Goal: Task Accomplishment & Management: Manage account settings

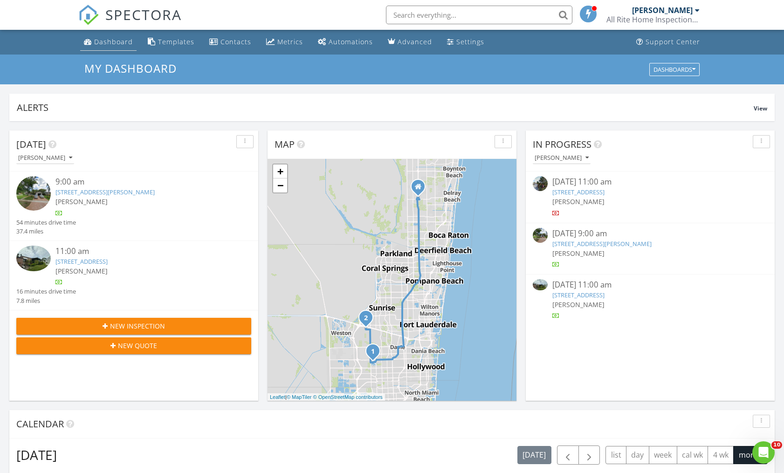
click at [108, 41] on div "Dashboard" at bounding box center [113, 41] width 39 height 9
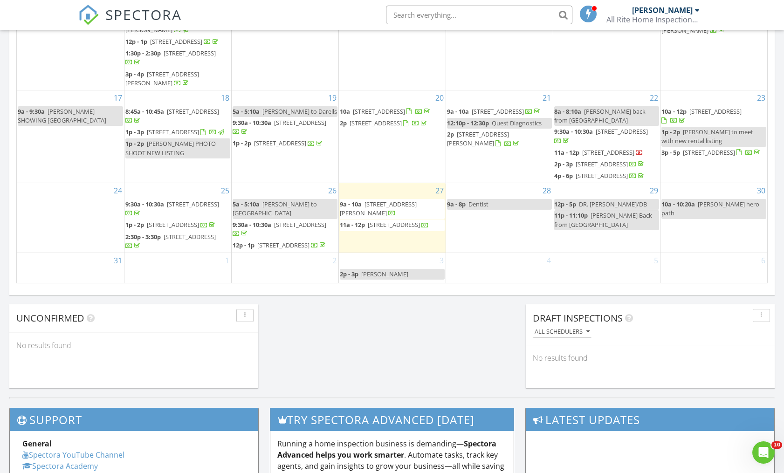
scroll to position [572, 0]
click at [385, 220] on span "11a - 12p 620 SW 133rd Terrace, Davie 33325" at bounding box center [384, 224] width 89 height 9
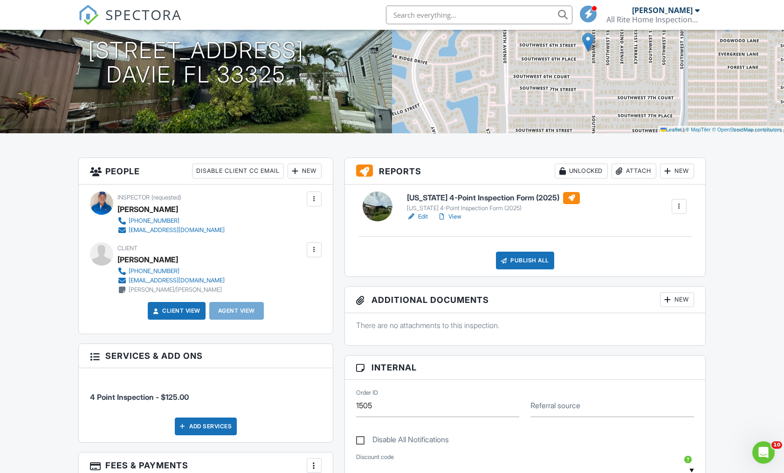
scroll to position [116, 0]
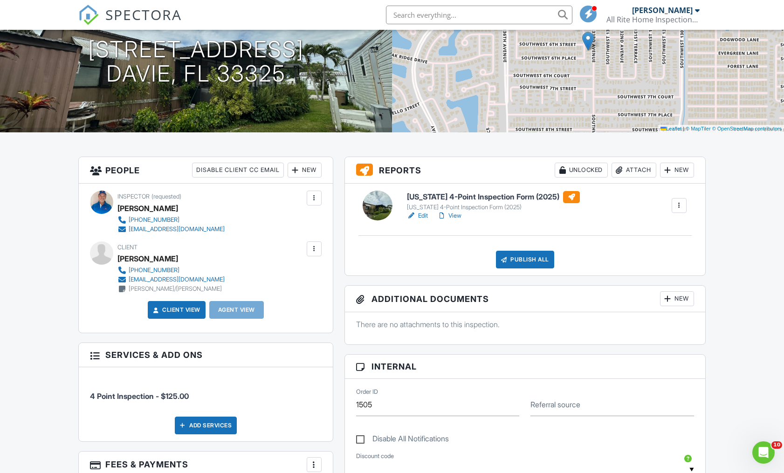
click at [424, 214] on link "Edit" at bounding box center [417, 215] width 21 height 9
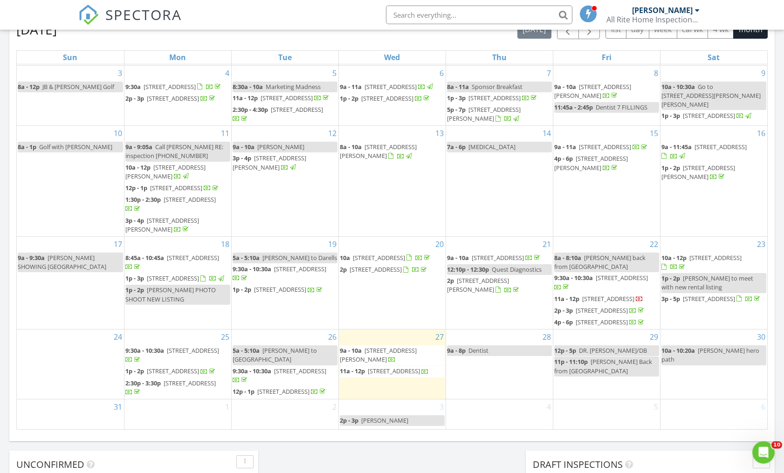
scroll to position [148, 0]
click at [377, 367] on span "[STREET_ADDRESS]" at bounding box center [394, 371] width 52 height 8
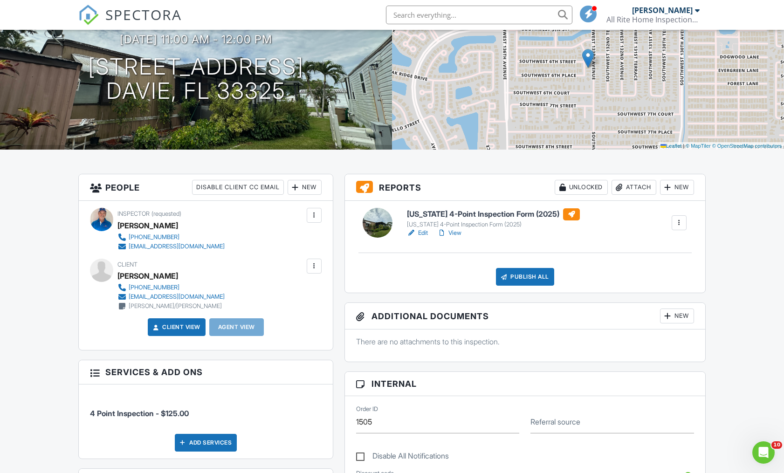
scroll to position [94, 0]
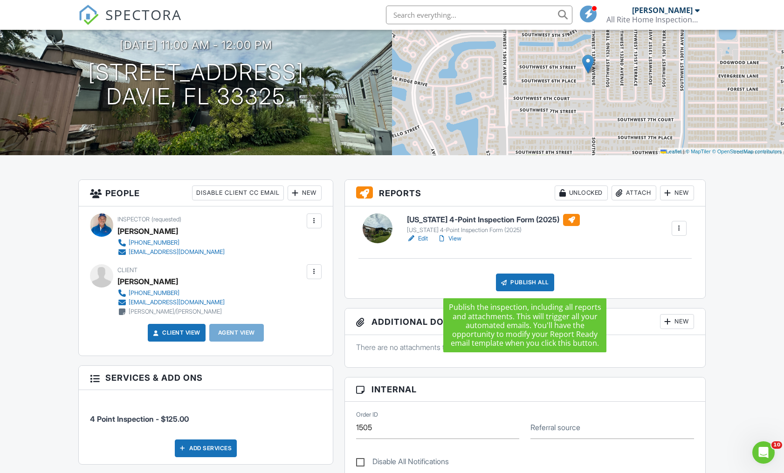
click at [516, 284] on div "Publish All" at bounding box center [525, 282] width 58 height 18
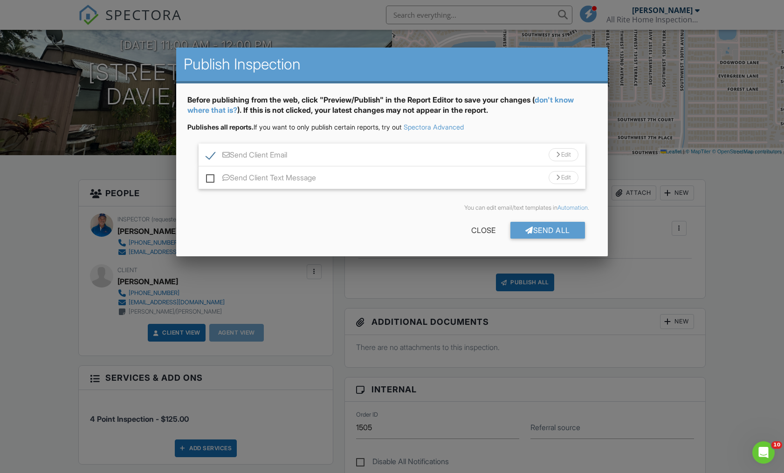
click at [212, 179] on label "Send Client Text Message" at bounding box center [261, 179] width 110 height 12
click at [212, 176] on input "Send Client Text Message" at bounding box center [209, 173] width 6 height 6
checkbox input "true"
click at [531, 228] on div "Send All" at bounding box center [547, 230] width 75 height 17
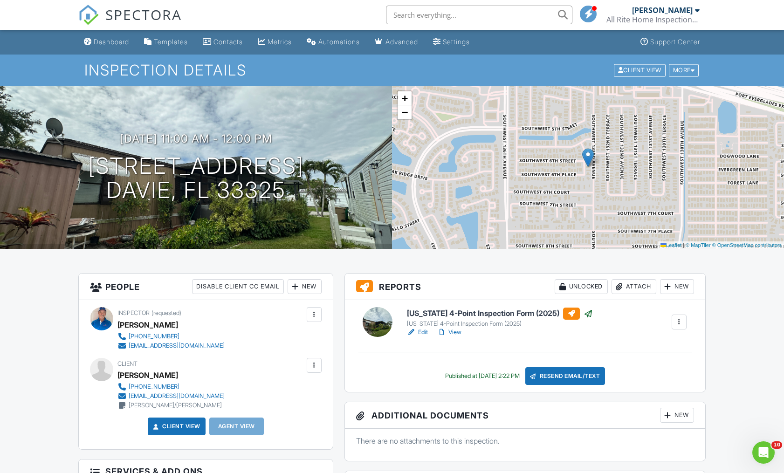
click at [455, 335] on link "View" at bounding box center [449, 332] width 24 height 9
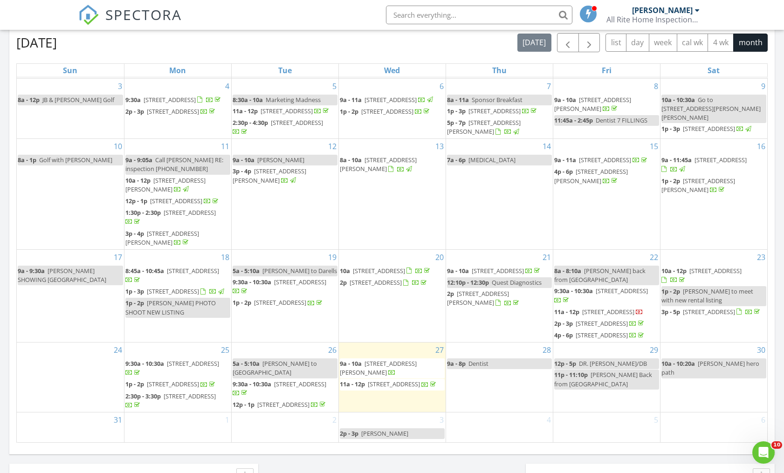
scroll to position [148, 0]
click at [385, 359] on span "[STREET_ADDRESS][PERSON_NAME]" at bounding box center [378, 367] width 77 height 17
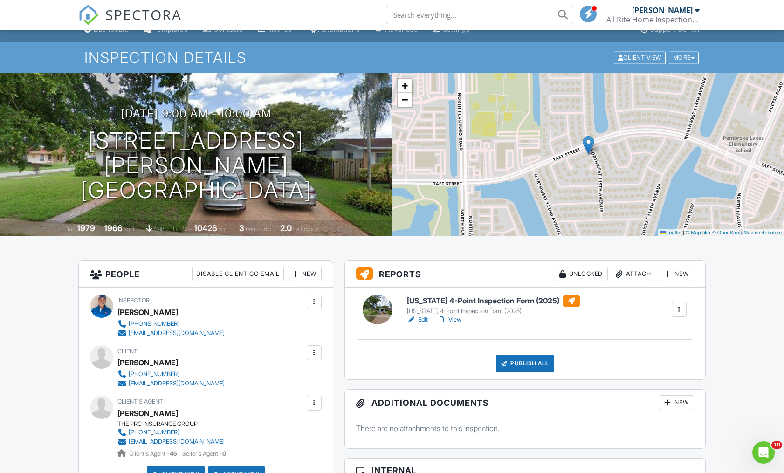
scroll to position [16, 0]
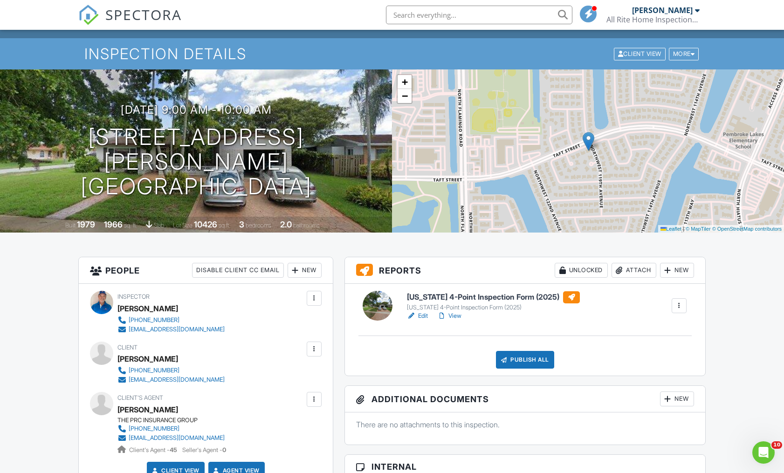
click at [423, 318] on link "Edit" at bounding box center [417, 315] width 21 height 9
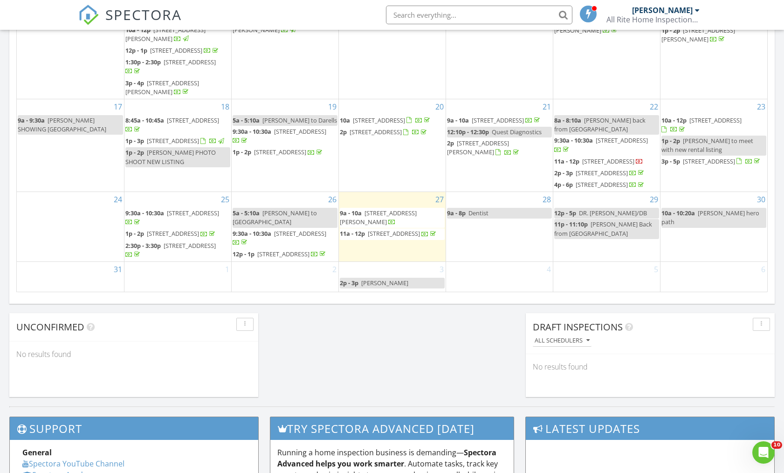
scroll to position [148, 0]
click at [368, 230] on span "620 SW 133rd Terrace, Davie 33325" at bounding box center [394, 233] width 52 height 8
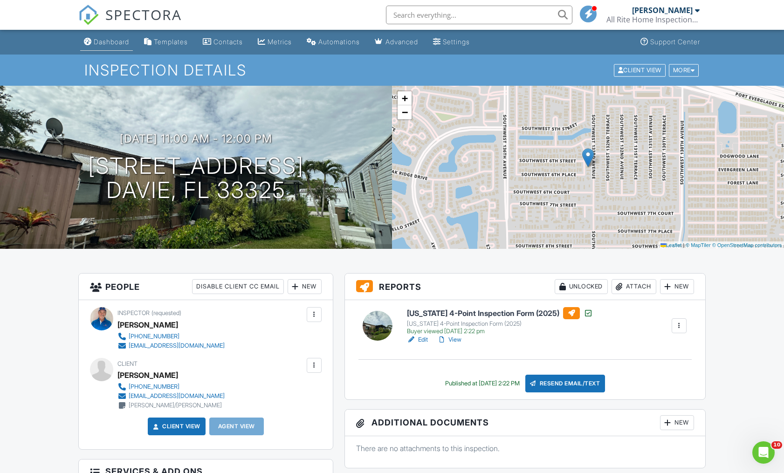
click at [113, 47] on link "Dashboard" at bounding box center [106, 42] width 53 height 17
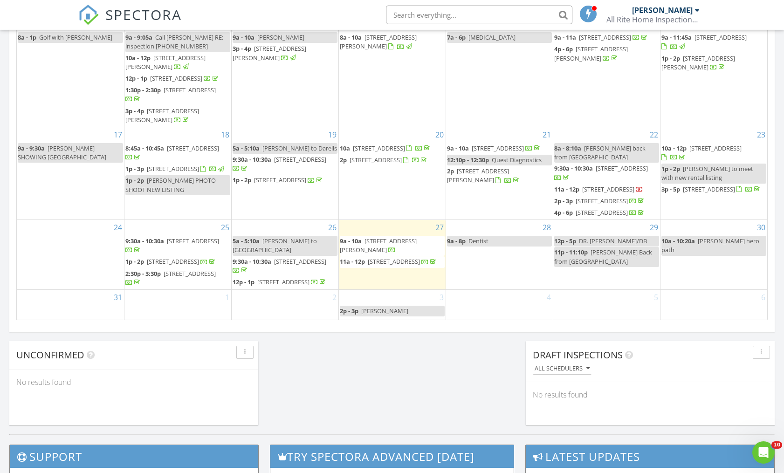
scroll to position [148, 0]
click at [384, 237] on span "11900 Taft St, Pembroke Pines 33026" at bounding box center [378, 245] width 77 height 17
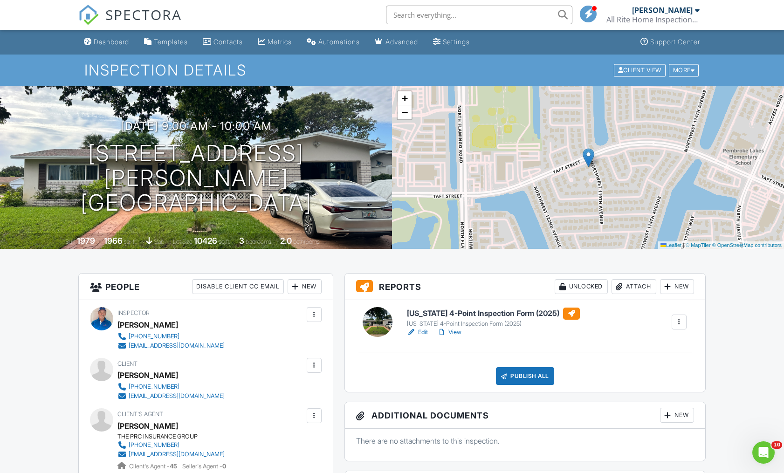
click at [457, 333] on link "View" at bounding box center [449, 332] width 24 height 9
click at [519, 382] on div "Publish All" at bounding box center [525, 376] width 58 height 18
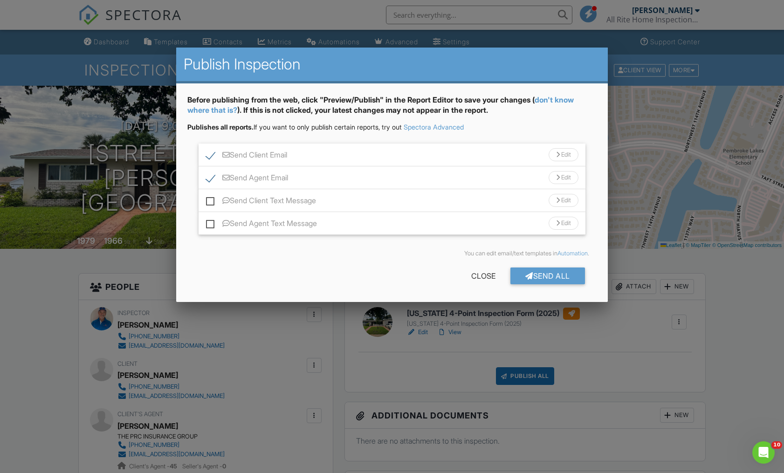
click at [472, 278] on div "Close" at bounding box center [483, 275] width 54 height 17
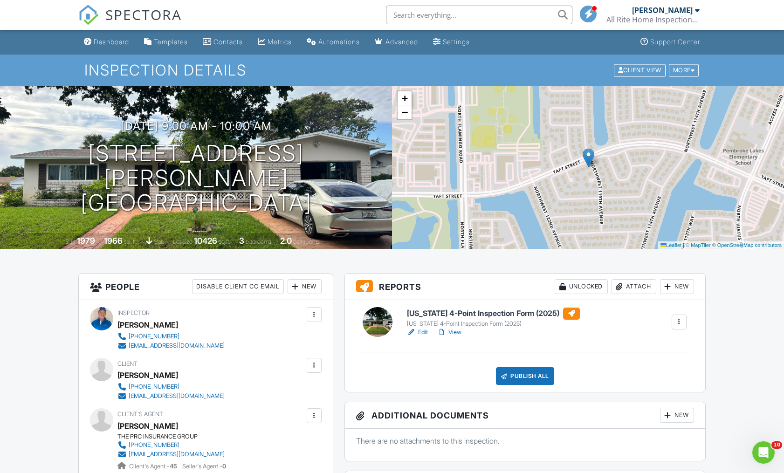
click at [519, 382] on div "Publish All" at bounding box center [525, 376] width 58 height 18
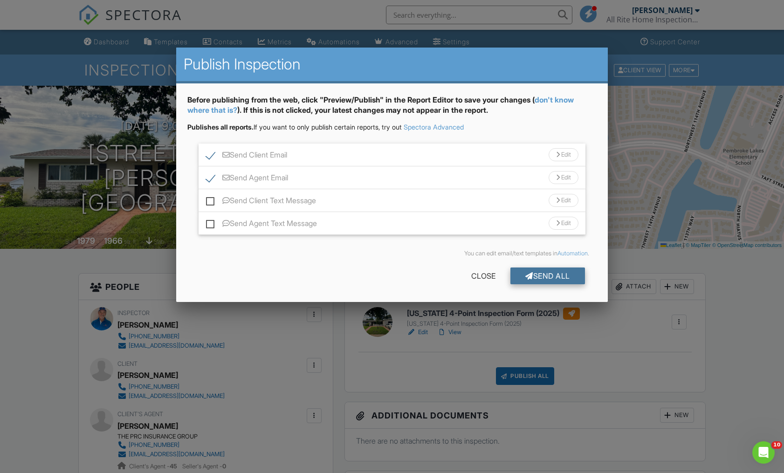
click at [535, 283] on div "Send All" at bounding box center [547, 275] width 75 height 17
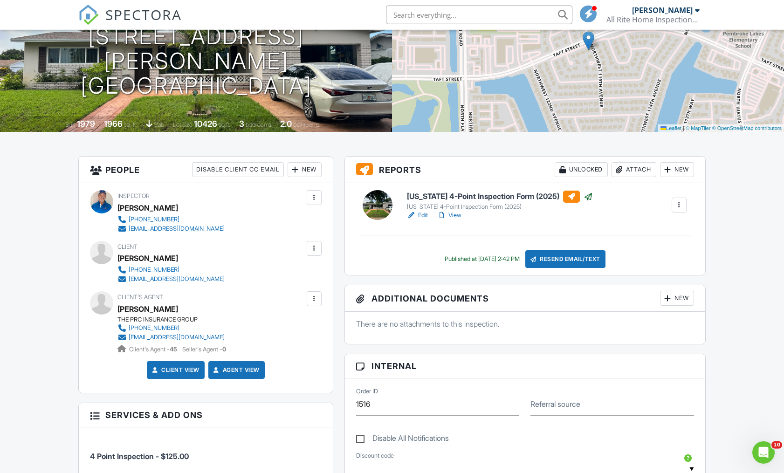
scroll to position [118, 0]
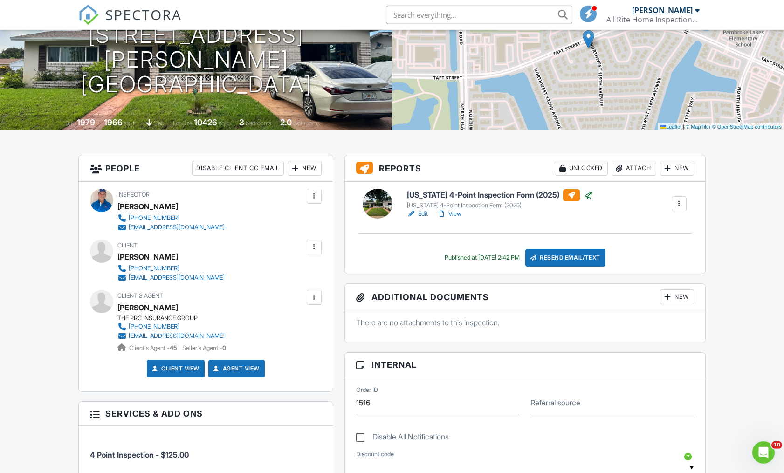
click at [314, 242] on div at bounding box center [314, 246] width 15 height 15
click at [276, 300] on li "Resend Confirmation Email" at bounding box center [264, 298] width 104 height 23
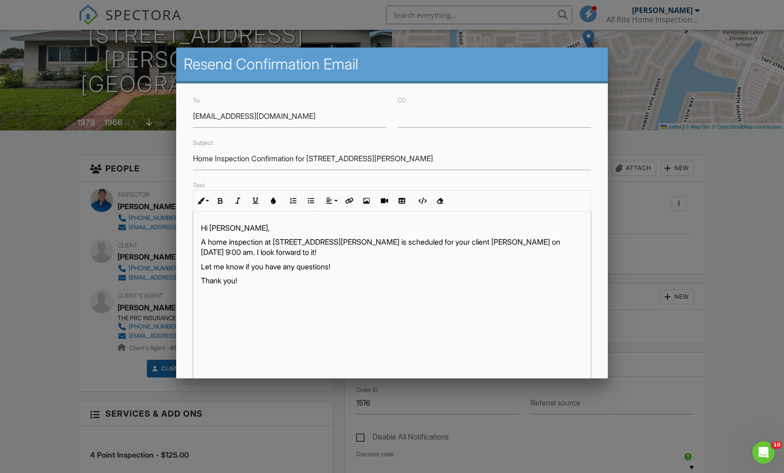
click at [561, 66] on h2 "Resend Confirmation Email" at bounding box center [392, 64] width 416 height 19
click at [630, 75] on div at bounding box center [392, 248] width 784 height 591
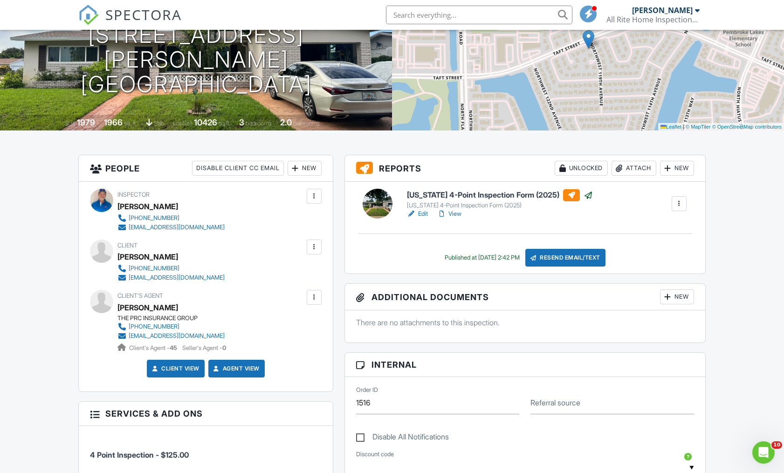
click at [315, 247] on div at bounding box center [313, 246] width 9 height 9
click at [296, 285] on li "Edit" at bounding box center [264, 275] width 104 height 23
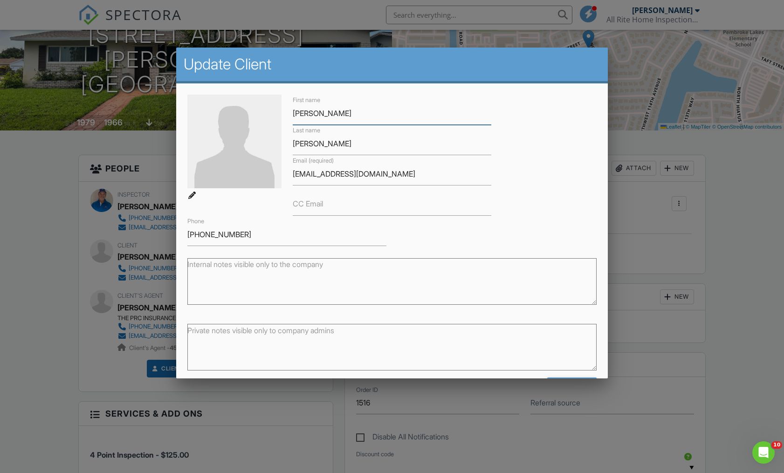
scroll to position [31, 0]
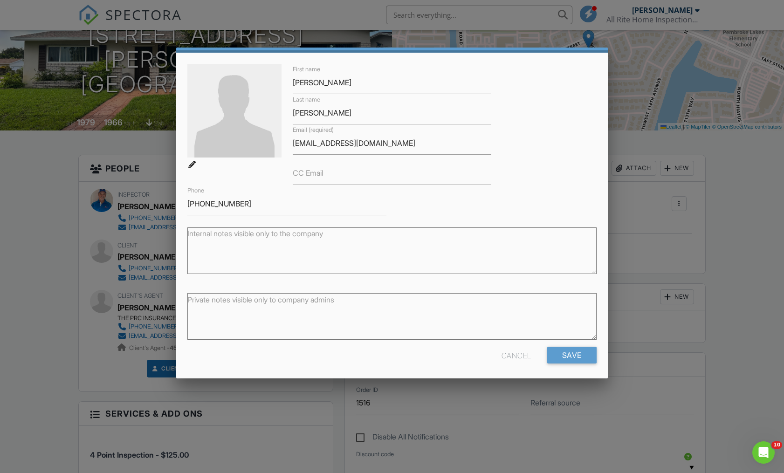
click at [514, 353] on div "Cancel" at bounding box center [516, 355] width 30 height 17
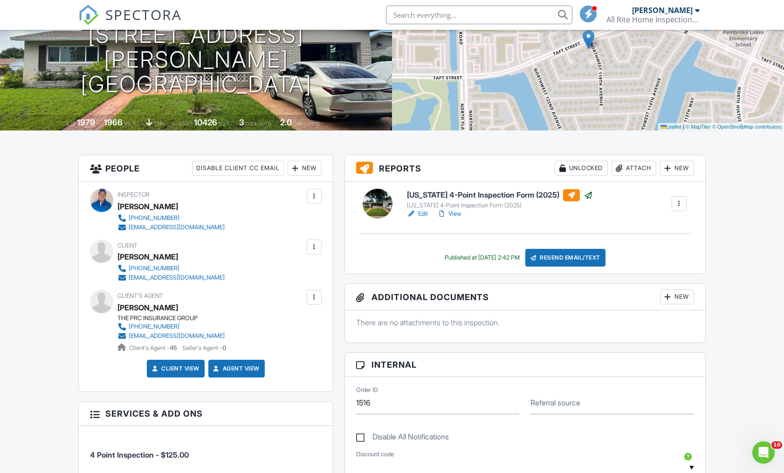
click at [315, 245] on div at bounding box center [313, 246] width 9 height 9
click at [291, 328] on li "Resend Confirmation Text" at bounding box center [264, 321] width 104 height 23
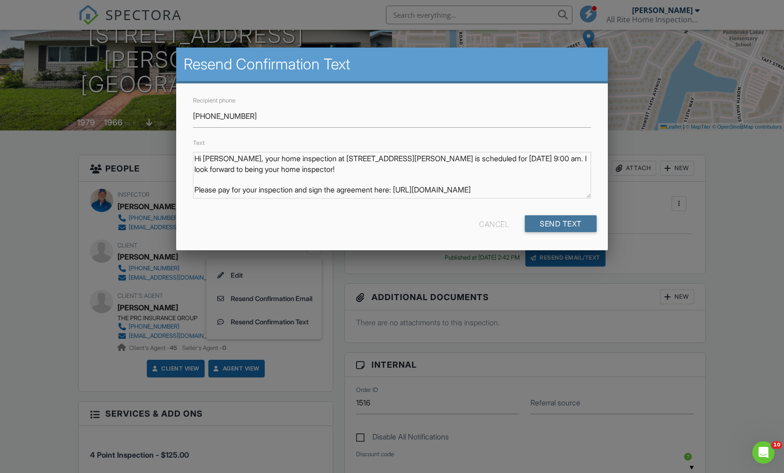
click at [550, 221] on input "Send Text" at bounding box center [561, 223] width 72 height 17
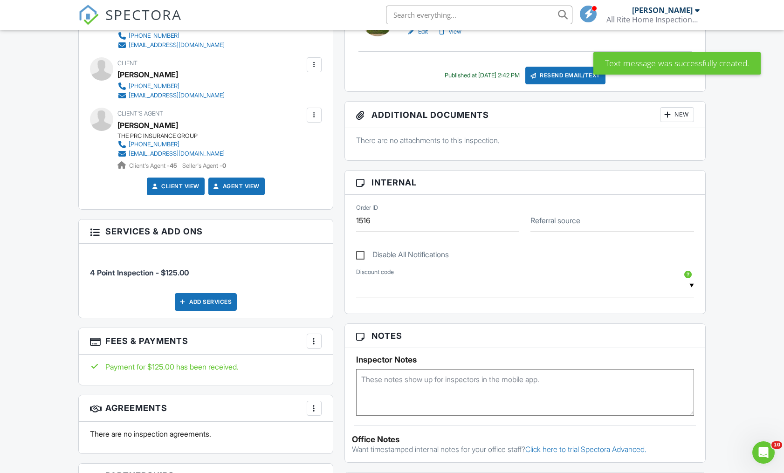
scroll to position [280, 0]
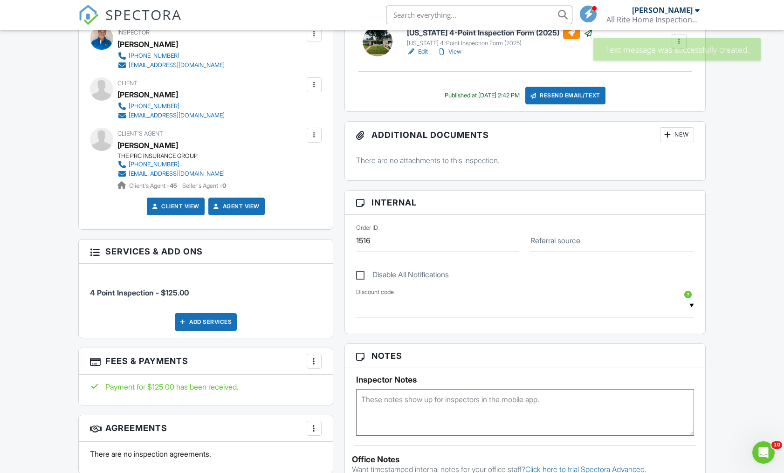
click at [315, 142] on div at bounding box center [314, 135] width 15 height 15
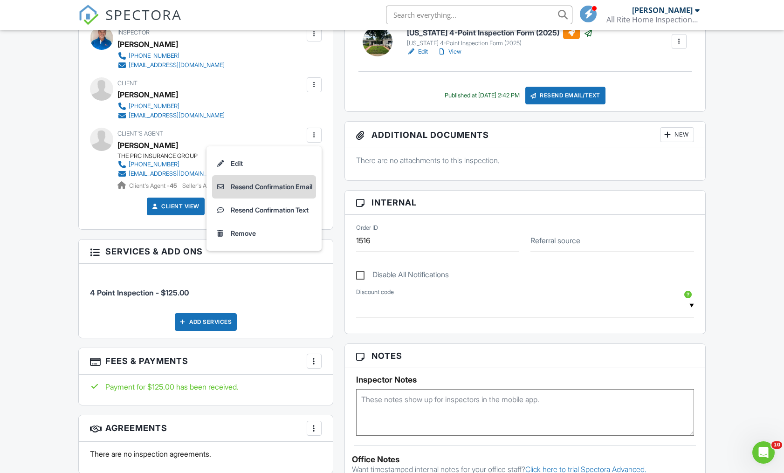
click at [307, 187] on li "Resend Confirmation Email" at bounding box center [264, 186] width 104 height 23
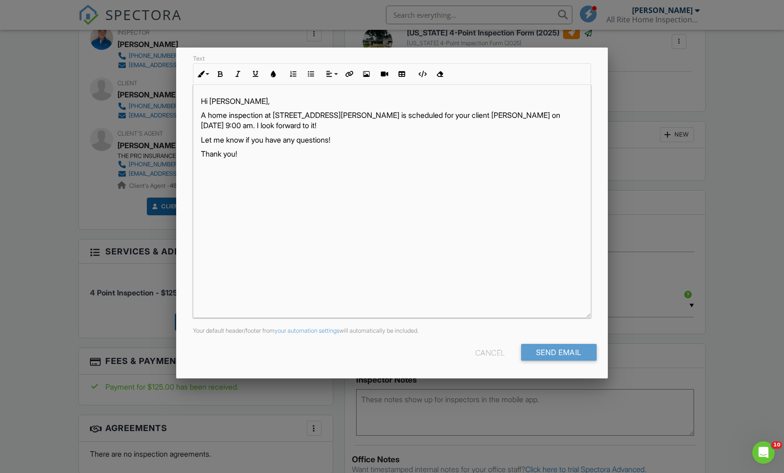
scroll to position [0, 0]
click at [562, 348] on input "Send Email" at bounding box center [558, 352] width 75 height 17
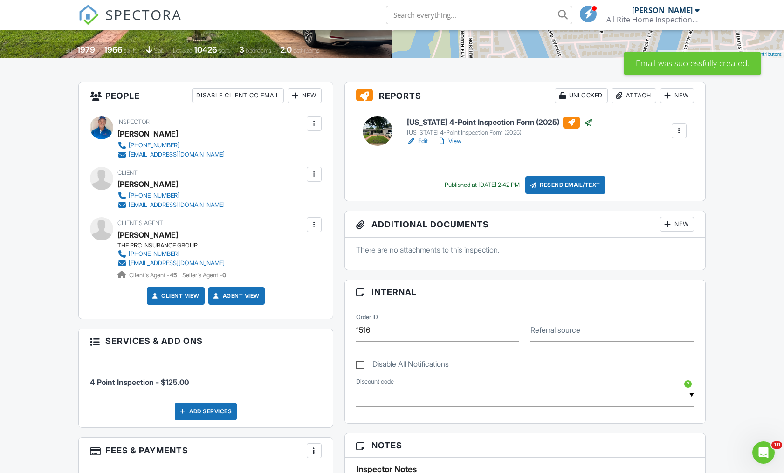
scroll to position [188, 0]
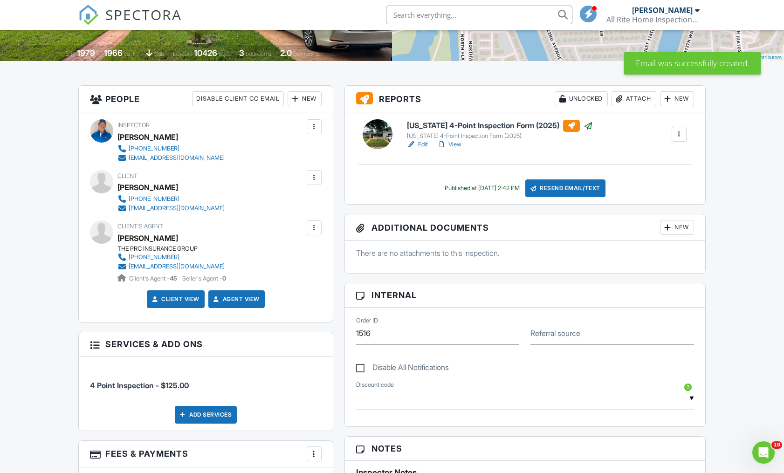
click at [310, 230] on div at bounding box center [313, 227] width 9 height 9
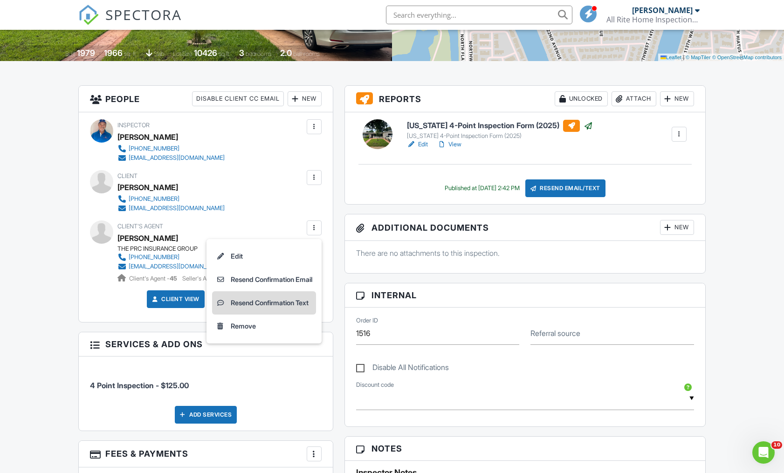
click at [295, 310] on li "Resend Confirmation Text" at bounding box center [264, 302] width 104 height 23
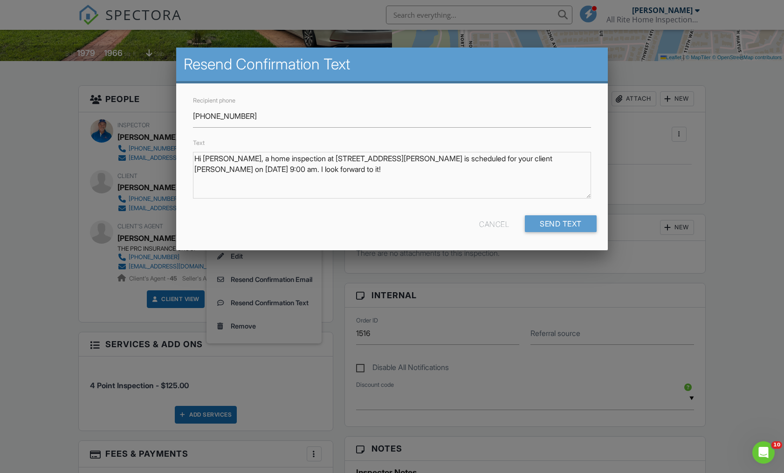
click at [552, 212] on div "Recipient phone 321-641-3331 Text Hi Sunil Persaud, a home inspection at 11900 …" at bounding box center [391, 166] width 431 height 167
click at [586, 222] on input "Send Text" at bounding box center [561, 223] width 72 height 17
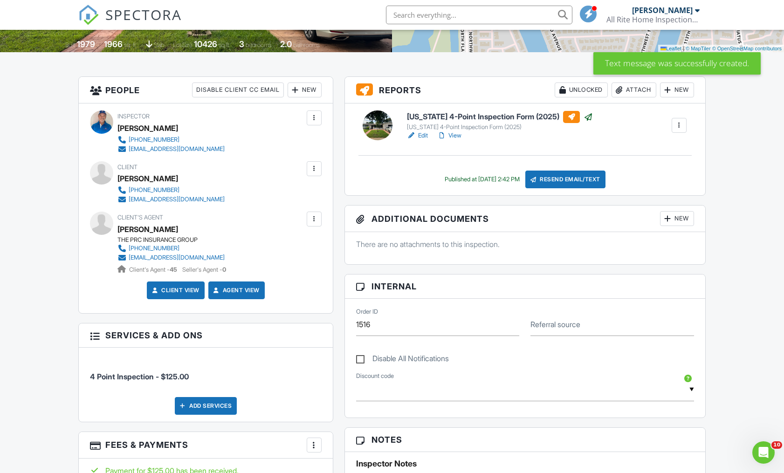
scroll to position [209, 0]
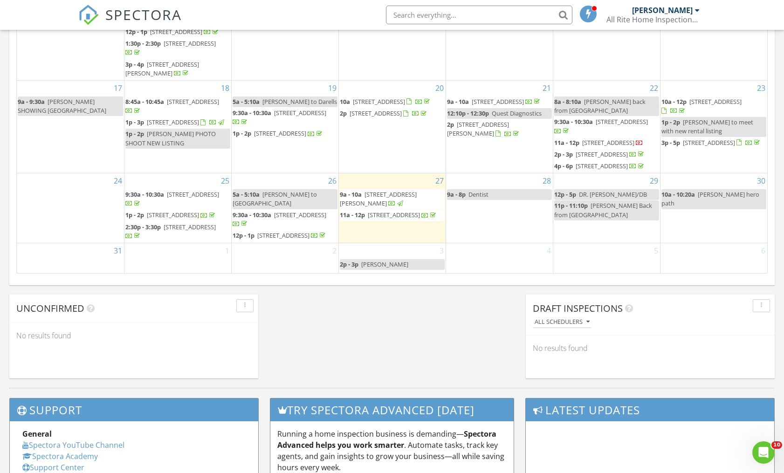
scroll to position [568, 0]
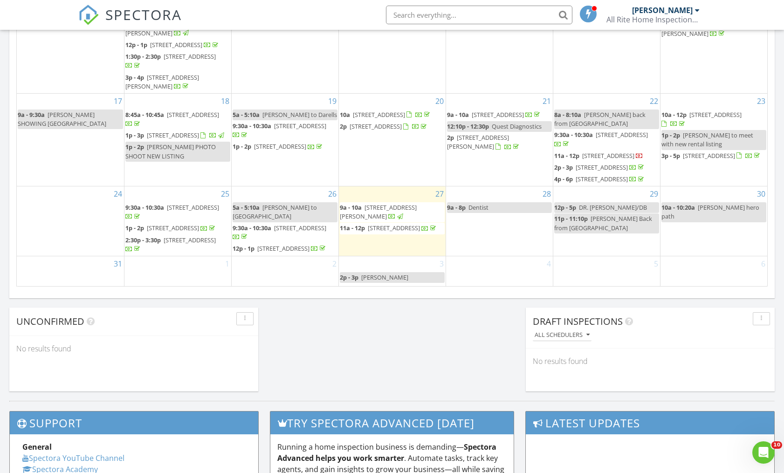
click at [421, 225] on div at bounding box center [429, 228] width 16 height 9
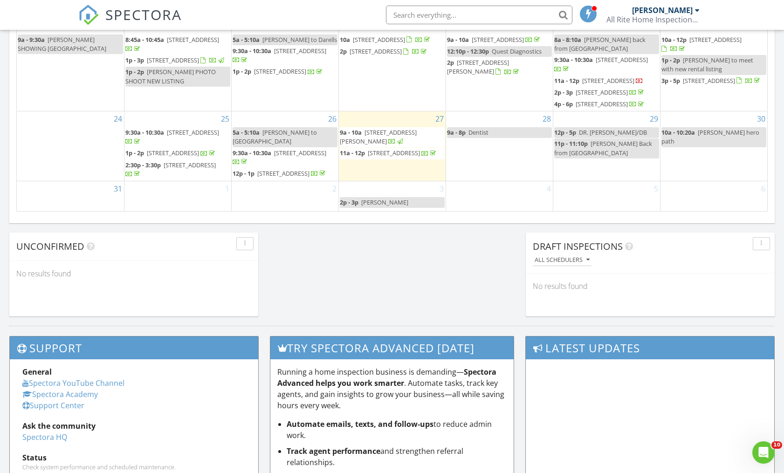
scroll to position [148, 0]
click at [399, 128] on span "11900 Taft St, Pembroke Pines 33026" at bounding box center [378, 136] width 77 height 17
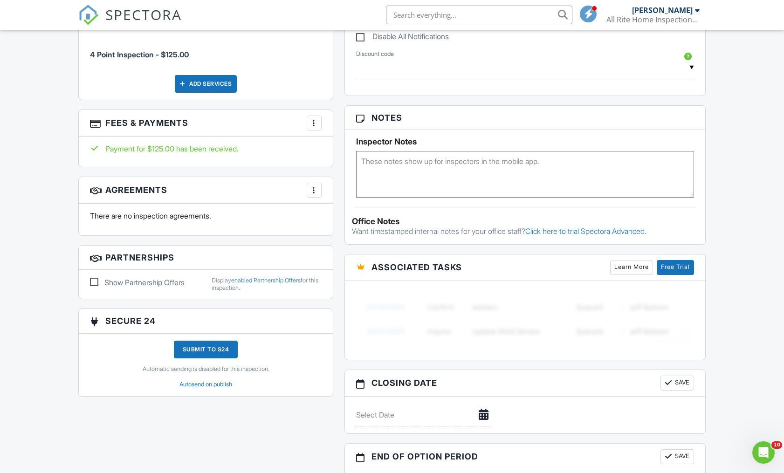
scroll to position [522, 0]
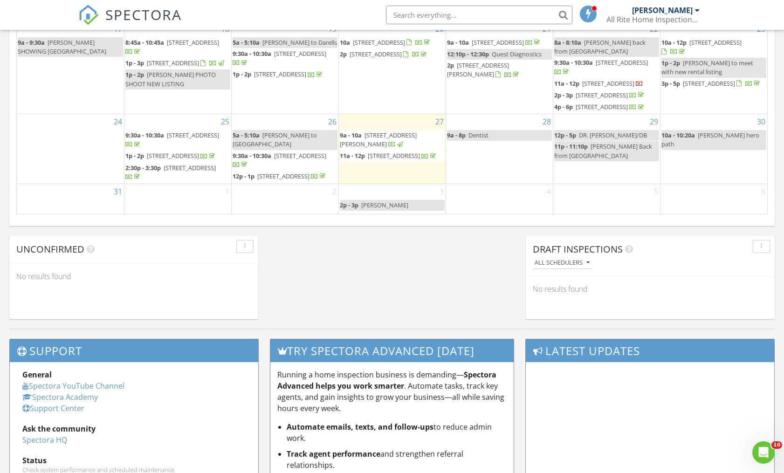
scroll to position [640, 0]
click at [368, 152] on span "[STREET_ADDRESS]" at bounding box center [394, 156] width 52 height 8
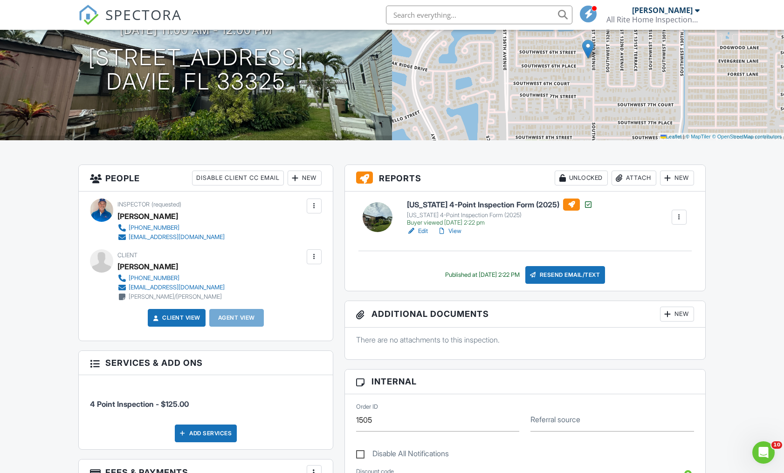
scroll to position [130, 0]
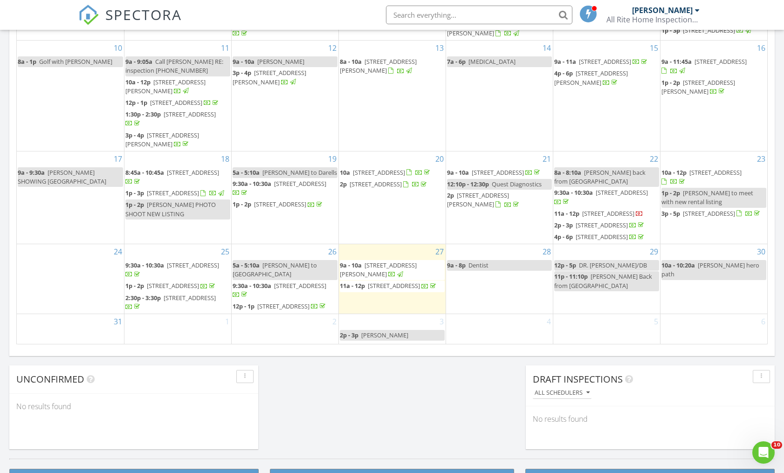
scroll to position [512, 0]
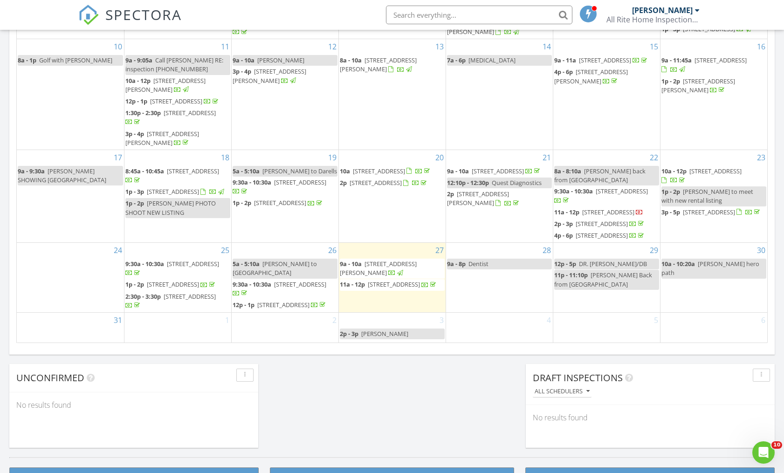
click at [356, 260] on span "[STREET_ADDRESS][PERSON_NAME]" at bounding box center [378, 267] width 77 height 17
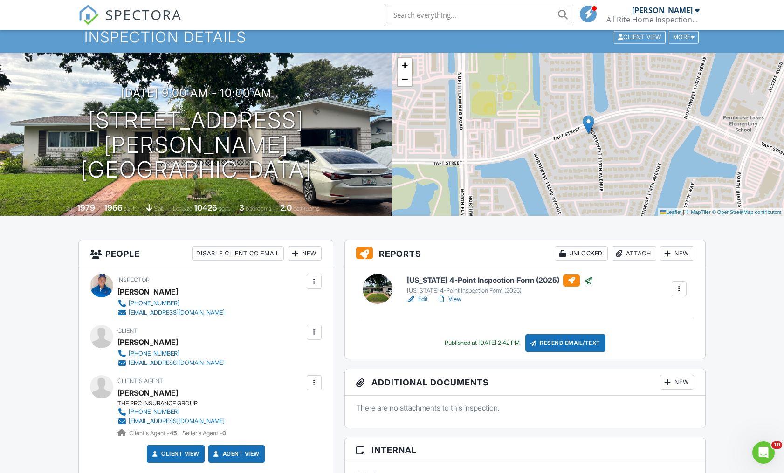
scroll to position [47, 0]
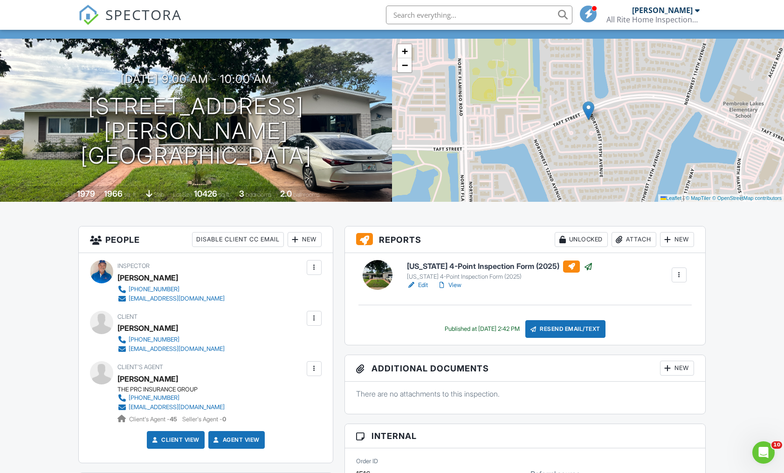
click at [639, 242] on div "Attach" at bounding box center [633, 239] width 45 height 15
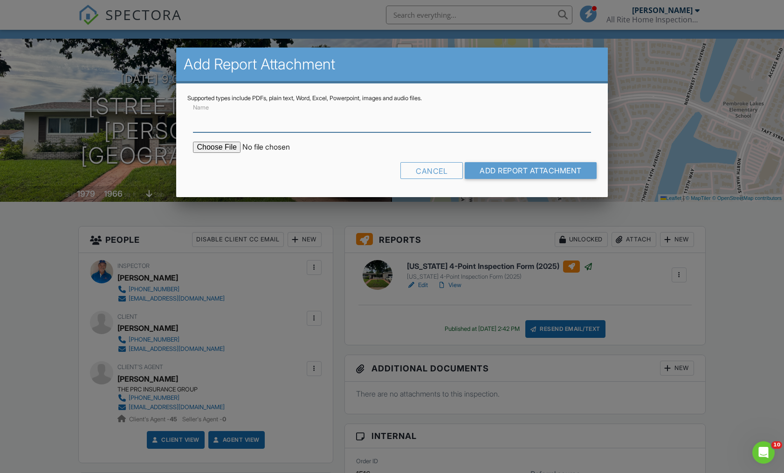
click at [244, 126] on input "Name" at bounding box center [391, 120] width 397 height 23
type input "Build Fax Property Report"
click at [209, 150] on input "file" at bounding box center [272, 147] width 158 height 11
type input "C:\fakepath\BuildFax Report - 11900 TAFT ST PEMBROKE PINES FL 33026 - BuildFaxR…"
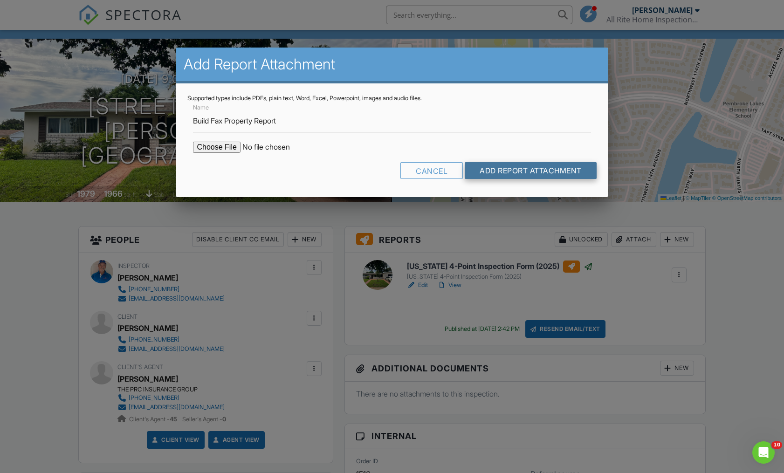
click at [477, 171] on input "Add Report Attachment" at bounding box center [530, 170] width 132 height 17
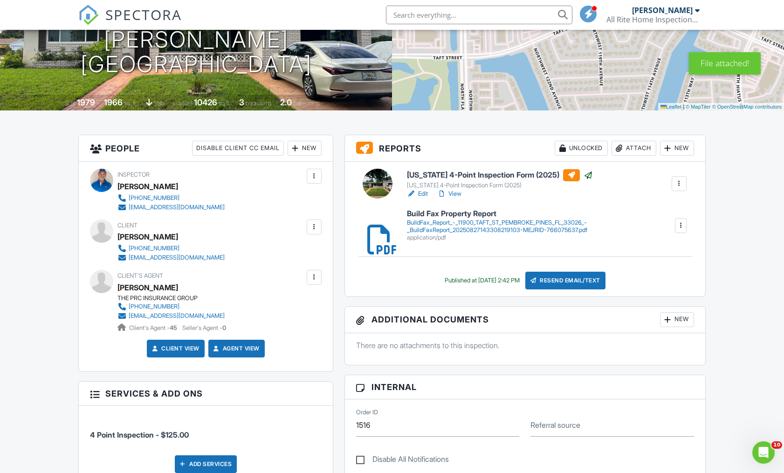
scroll to position [132, 0]
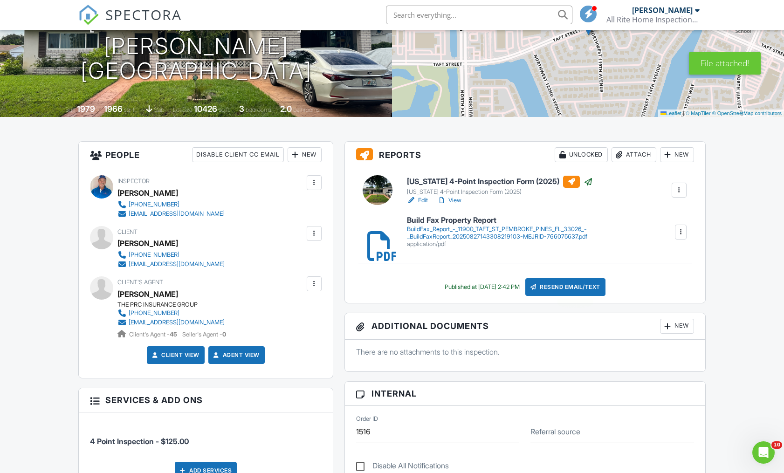
click at [595, 292] on div "Resend Email/Text" at bounding box center [565, 287] width 80 height 18
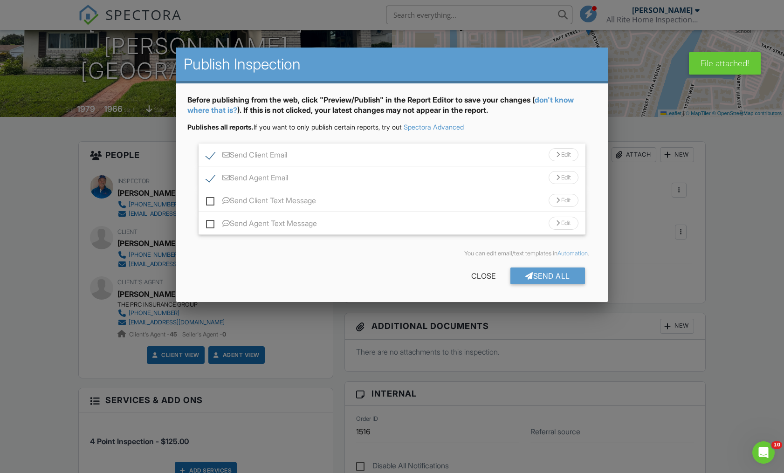
click at [213, 207] on label "Send Client Text Message" at bounding box center [261, 202] width 110 height 12
click at [212, 199] on input "Send Client Text Message" at bounding box center [209, 196] width 6 height 6
checkbox input "true"
click at [212, 226] on label "Send Agent Text Message" at bounding box center [261, 225] width 111 height 12
click at [212, 222] on input "Send Agent Text Message" at bounding box center [209, 219] width 6 height 6
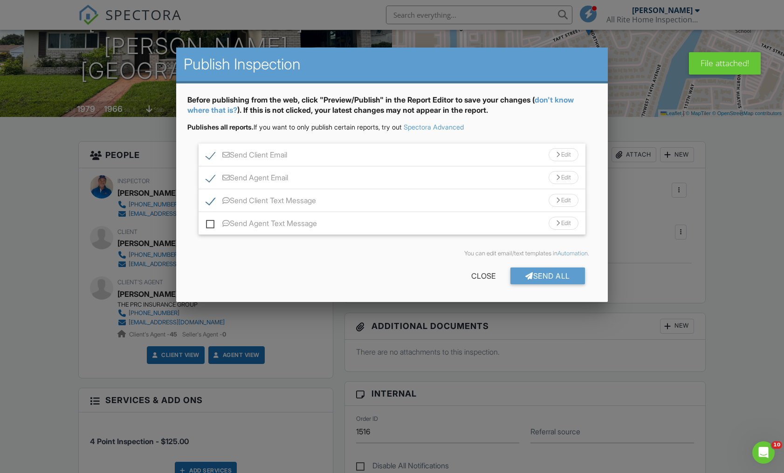
checkbox input "true"
click at [540, 278] on div "Send All" at bounding box center [547, 275] width 75 height 17
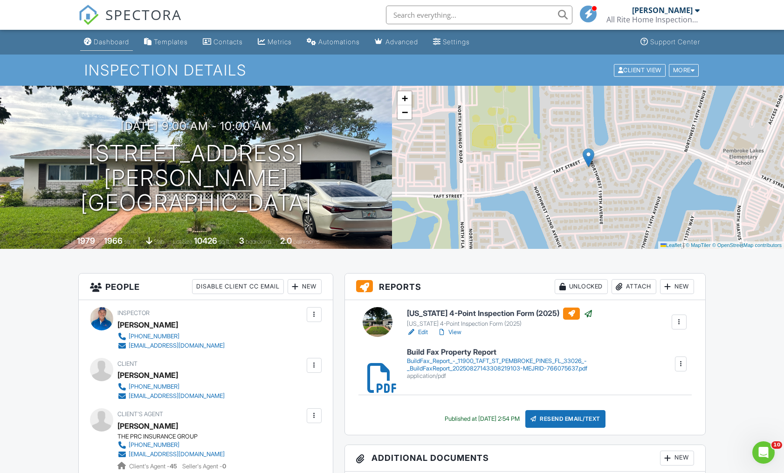
click at [113, 51] on li "Dashboard" at bounding box center [106, 42] width 56 height 25
click at [114, 43] on div "Dashboard" at bounding box center [111, 42] width 35 height 8
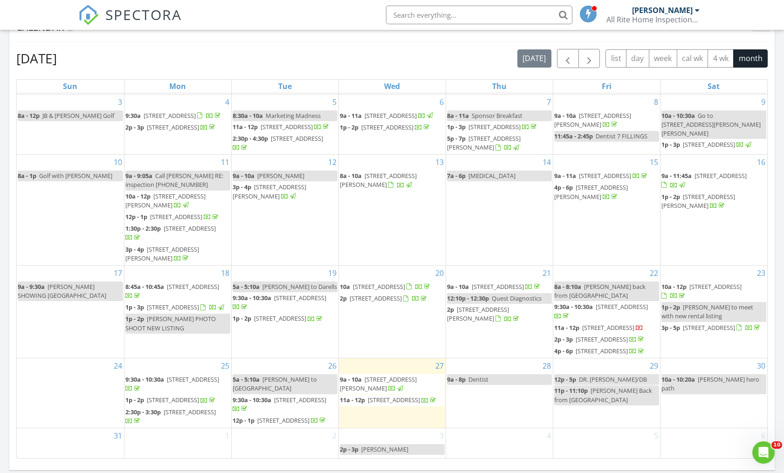
scroll to position [614, 0]
